Goal: Task Accomplishment & Management: Complete application form

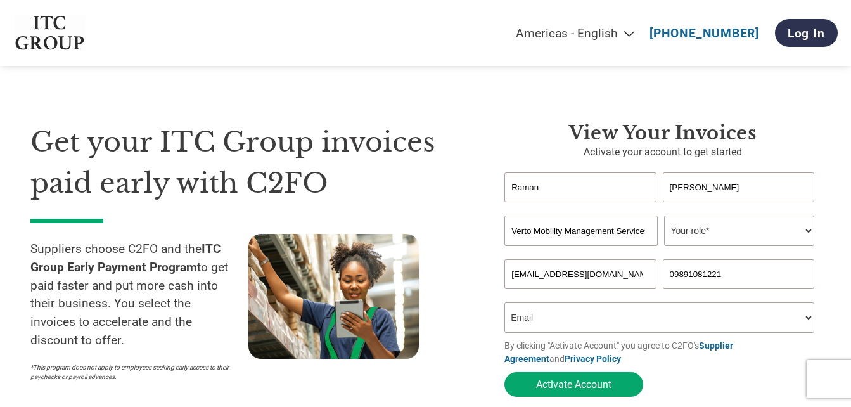
select select "Email"
click at [599, 387] on button "Activate Account" at bounding box center [574, 384] width 139 height 25
click at [714, 229] on select "Your role* CFO Controller Credit Manager Finance Director Treasurer CEO Preside…" at bounding box center [739, 231] width 150 height 30
select select "OFFICE_MANAGER"
click at [664, 217] on select "Your role* CFO Controller Credit Manager Finance Director Treasurer CEO Preside…" at bounding box center [739, 231] width 150 height 30
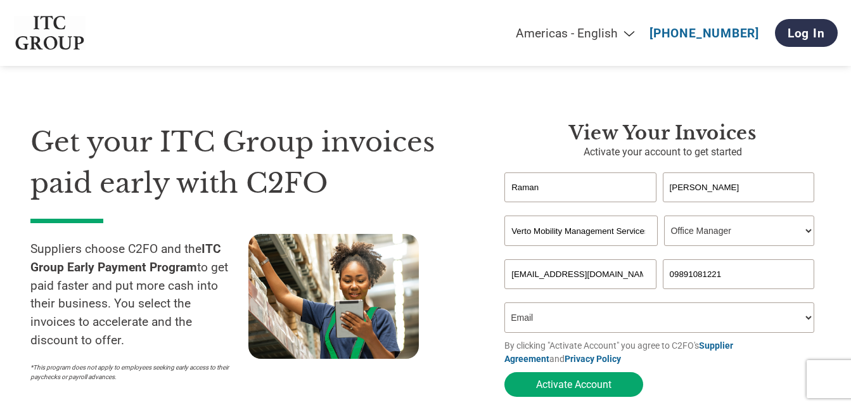
click at [496, 258] on div "View Your Invoices Activate your account to get started [PERSON_NAME] Invalid f…" at bounding box center [653, 262] width 335 height 281
click at [552, 322] on select "How did you hear about the program? Received a letter Email Social Media Online…" at bounding box center [660, 317] width 310 height 30
click at [462, 266] on div at bounding box center [357, 311] width 218 height 154
click at [556, 330] on select "How did you hear about the program? Received a letter Email Social Media Online…" at bounding box center [660, 317] width 310 height 30
click at [505, 306] on select "How did you hear about the program? Received a letter Email Social Media Online…" at bounding box center [660, 317] width 310 height 30
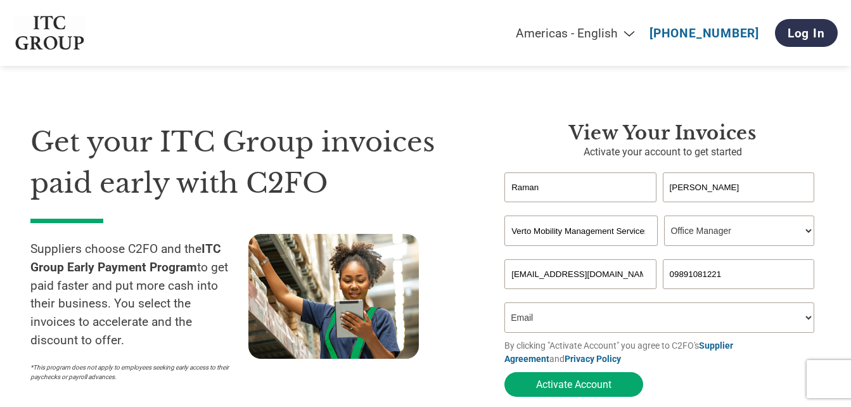
click at [475, 297] on div "Get your ITC Group invoices paid early with C2FO Suppliers choose C2FO and the …" at bounding box center [257, 262] width 455 height 281
click at [837, 243] on section "Get your ITC Group invoices paid early with C2FO Suppliers choose C2FO and the …" at bounding box center [425, 247] width 851 height 393
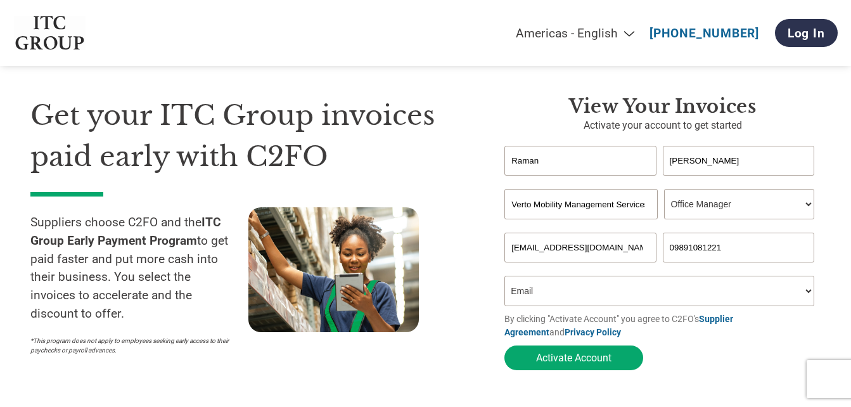
scroll to position [51, 0]
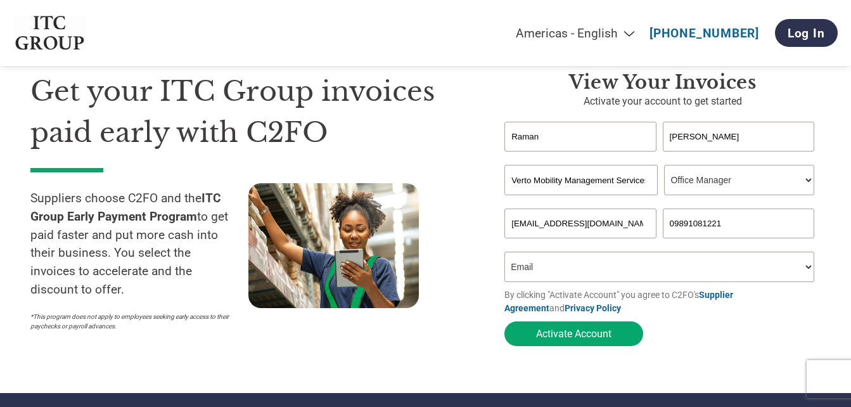
click at [806, 271] on select "How did you hear about the program? Received a letter Email Social Media Online…" at bounding box center [660, 267] width 310 height 30
click at [505, 255] on select "How did you hear about the program? Received a letter Email Social Media Online…" at bounding box center [660, 267] width 310 height 30
click at [460, 318] on div at bounding box center [357, 260] width 218 height 154
click at [569, 341] on button "Activate Account" at bounding box center [574, 333] width 139 height 25
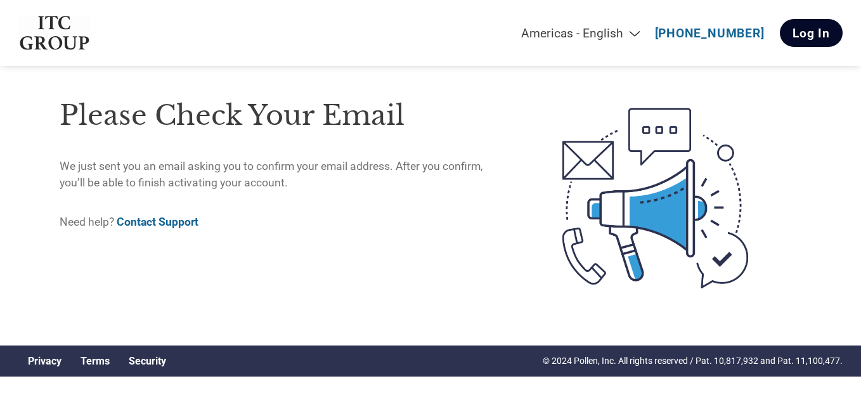
click at [816, 39] on link "Log In" at bounding box center [811, 33] width 63 height 28
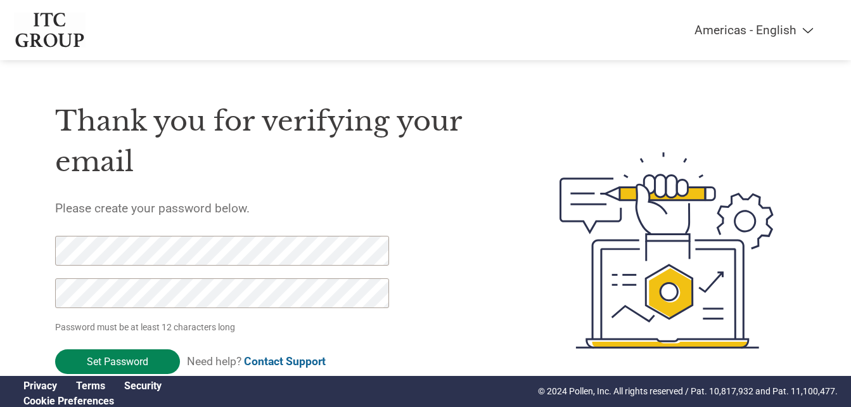
click at [136, 360] on input "Set Password" at bounding box center [117, 361] width 125 height 25
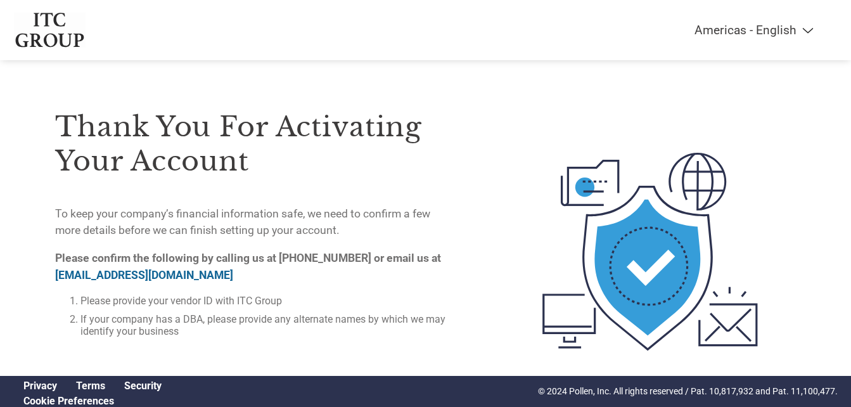
click at [322, 158] on h3 "Thank you for activating your account" at bounding box center [251, 144] width 392 height 68
